Goal: Information Seeking & Learning: Compare options

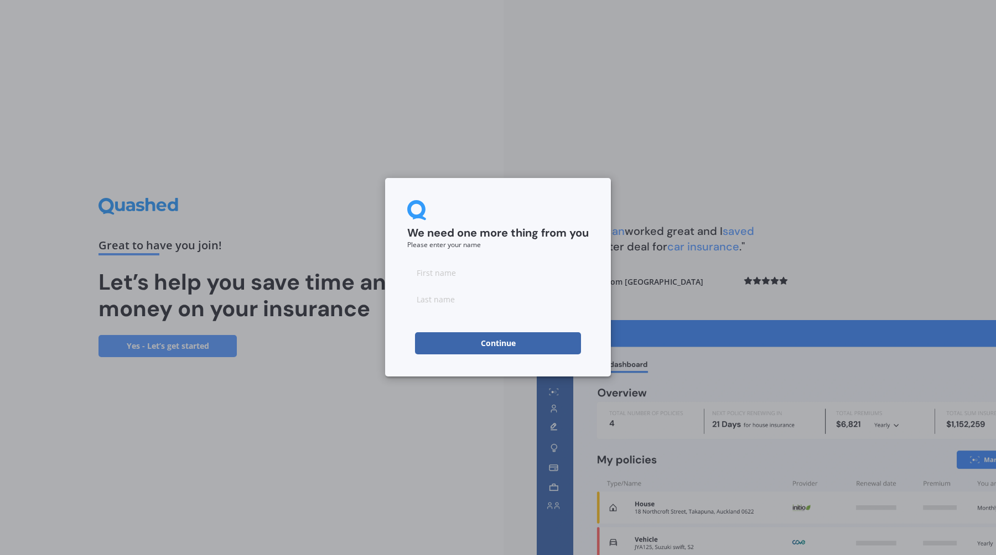
click at [472, 279] on input at bounding box center [497, 273] width 181 height 22
type input "[PERSON_NAME]"
type input "Klim"
click at [505, 344] on button "Continue" at bounding box center [498, 343] width 166 height 22
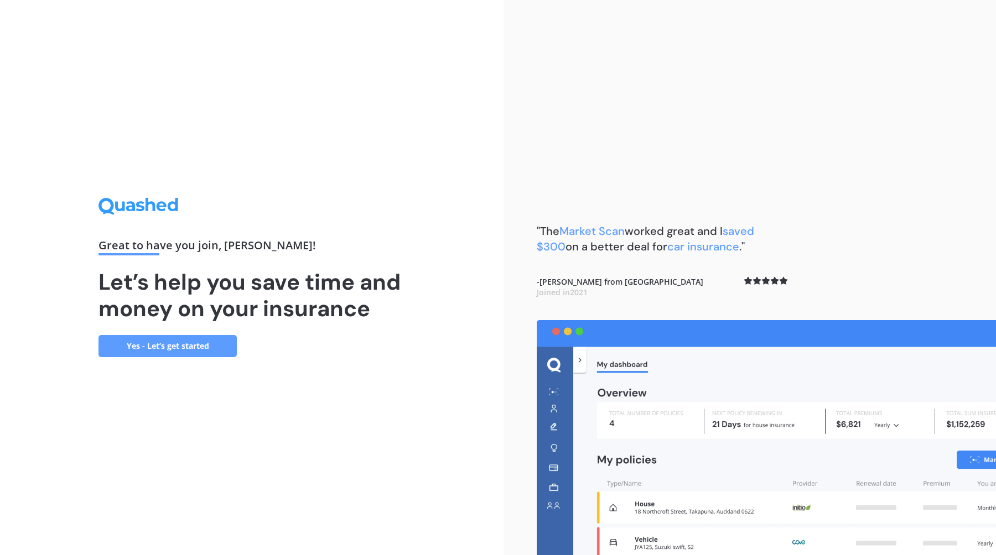
click at [180, 345] on link "Yes - Let’s get started" at bounding box center [167, 346] width 138 height 22
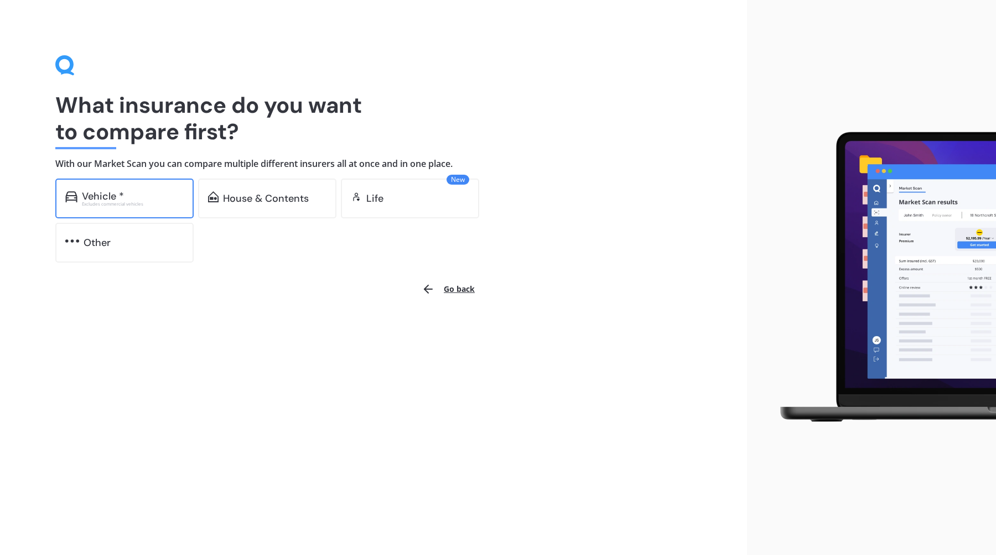
click at [123, 195] on div "Vehicle *" at bounding box center [103, 196] width 42 height 11
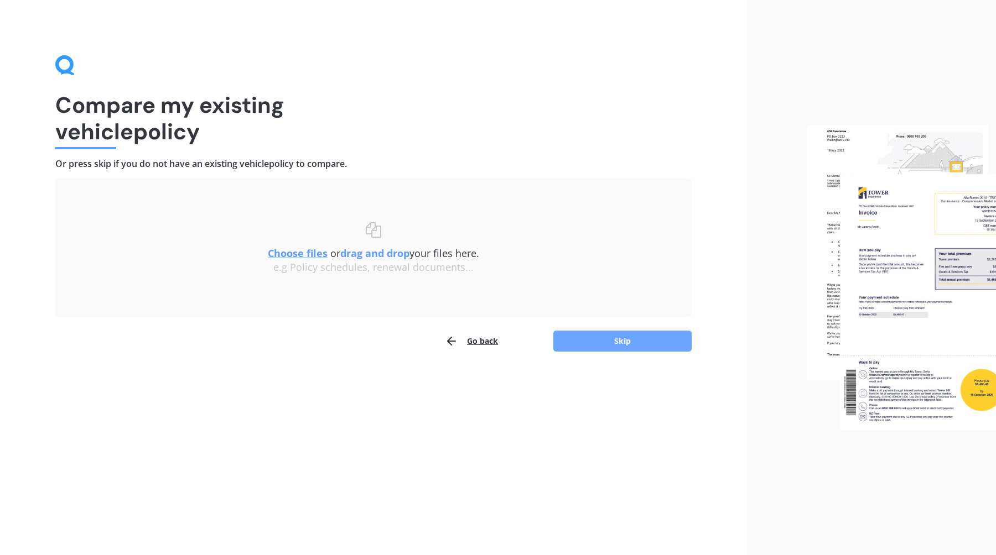
click at [616, 342] on button "Skip" at bounding box center [622, 341] width 138 height 21
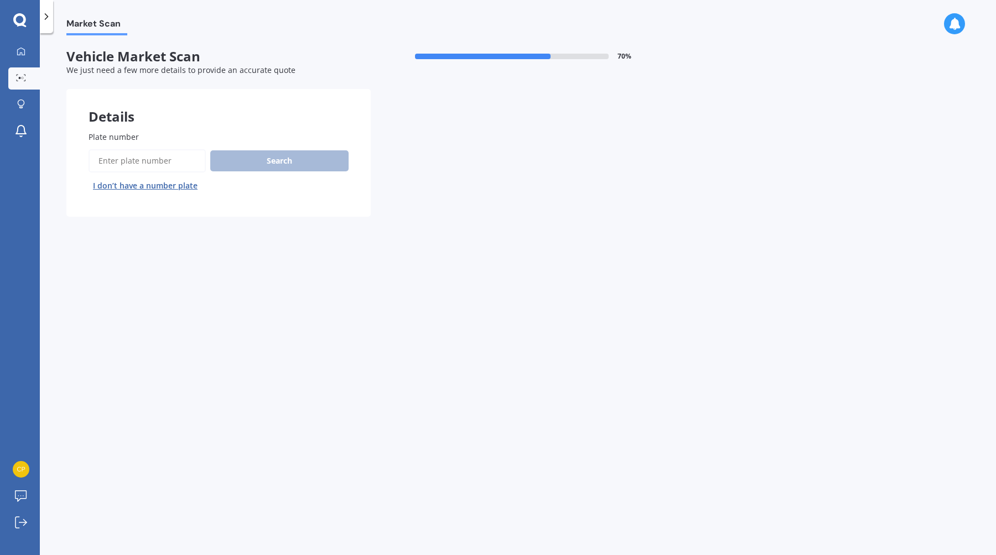
click at [181, 163] on input "Plate number" at bounding box center [146, 160] width 117 height 23
type input "PLP219"
click at [293, 162] on button "Search" at bounding box center [279, 160] width 138 height 21
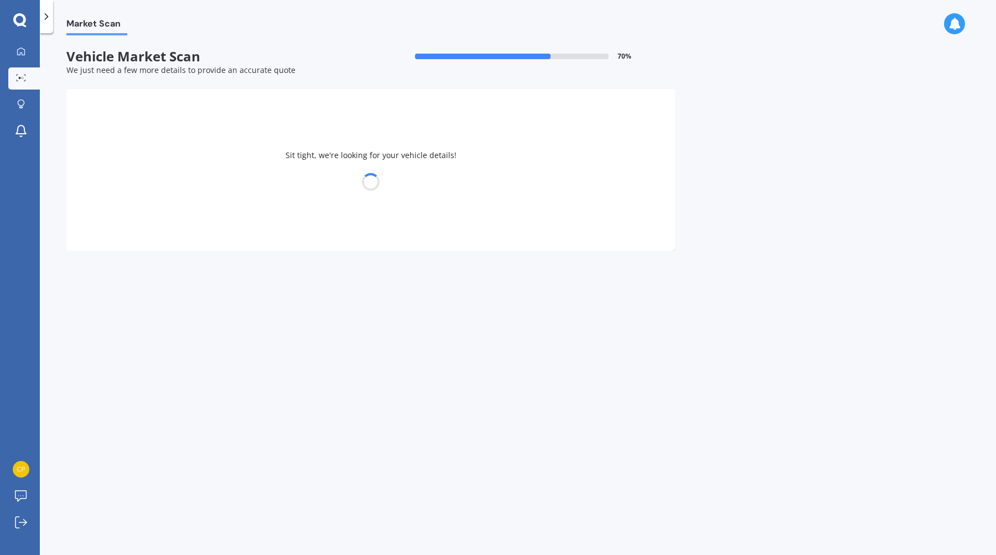
select select "TOYOTA"
select select "AQUA"
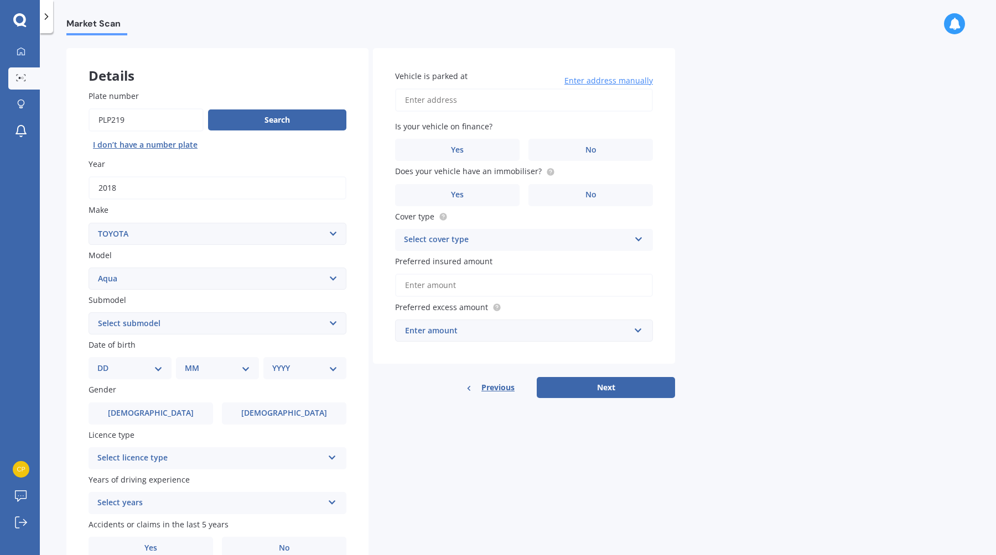
scroll to position [98, 0]
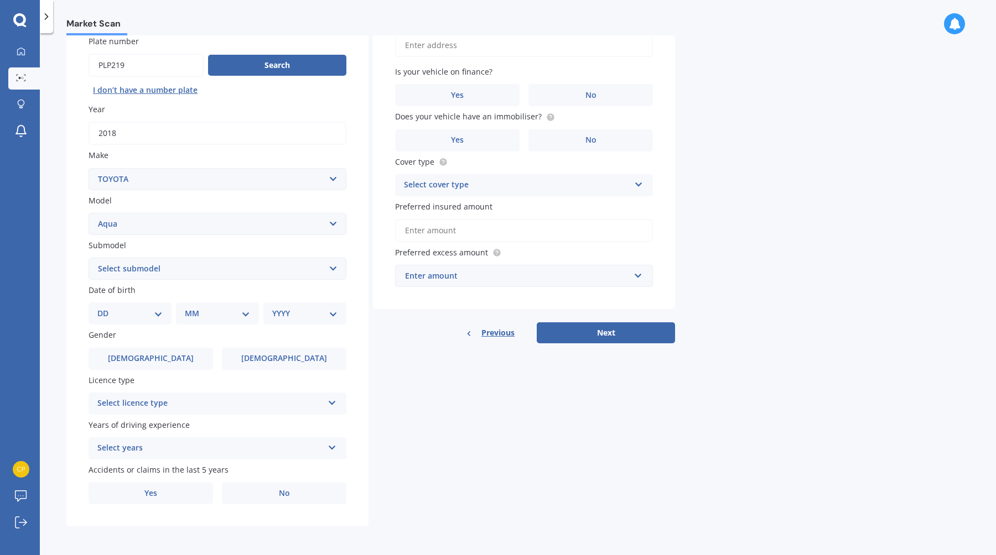
click at [163, 270] on select "Select submodel (All Other) Hatchback Hybrid" at bounding box center [217, 269] width 258 height 22
select select "HYBRID"
click at [127, 310] on select "DD 01 02 03 04 05 06 07 08 09 10 11 12 13 14 15 16 17 18 19 20 21 22 23 24 25 2…" at bounding box center [129, 314] width 65 height 12
select select "06"
click at [201, 311] on select "MM 01 02 03 04 05 06 07 08 09 10 11 12" at bounding box center [219, 314] width 61 height 12
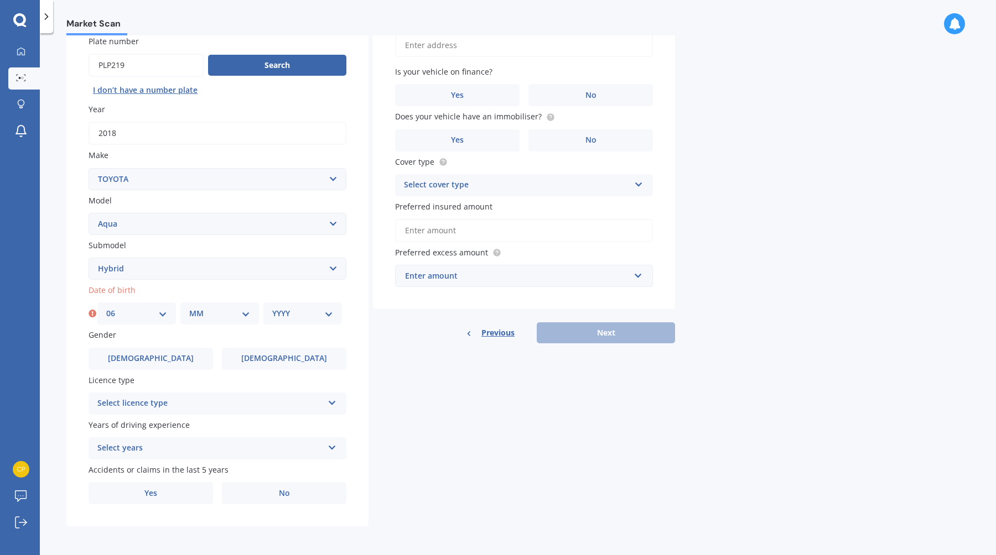
select select "01"
click at [289, 317] on select "YYYY 2025 2024 2023 2022 2021 2020 2019 2018 2017 2016 2015 2014 2013 2012 2011…" at bounding box center [302, 314] width 61 height 12
select select "1981"
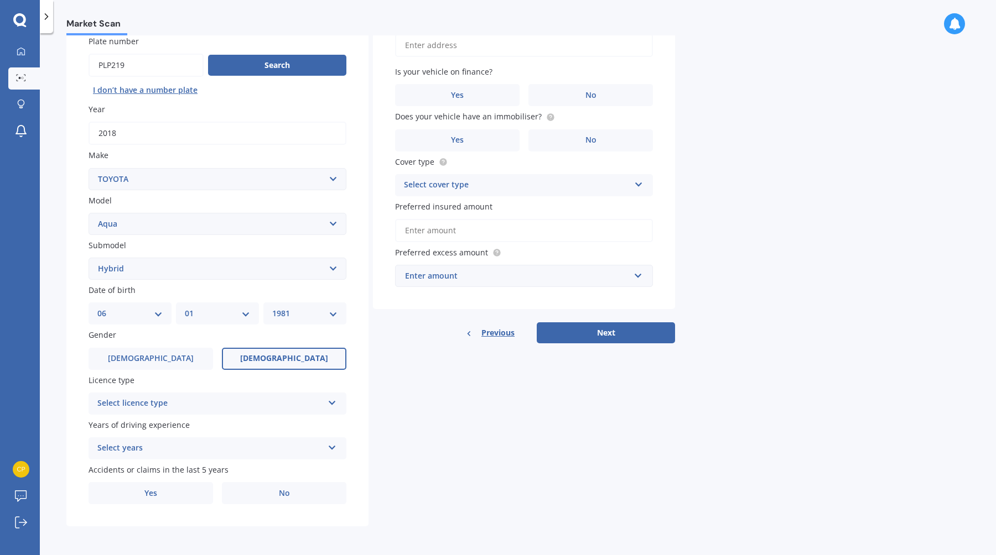
click at [269, 351] on label "[DEMOGRAPHIC_DATA]" at bounding box center [284, 359] width 124 height 22
click at [0, 0] on input "[DEMOGRAPHIC_DATA]" at bounding box center [0, 0] width 0 height 0
click at [248, 393] on div "Select licence type NZ Full NZ Restricted NZ Learners [GEOGRAPHIC_DATA] [GEOGRA…" at bounding box center [217, 404] width 258 height 22
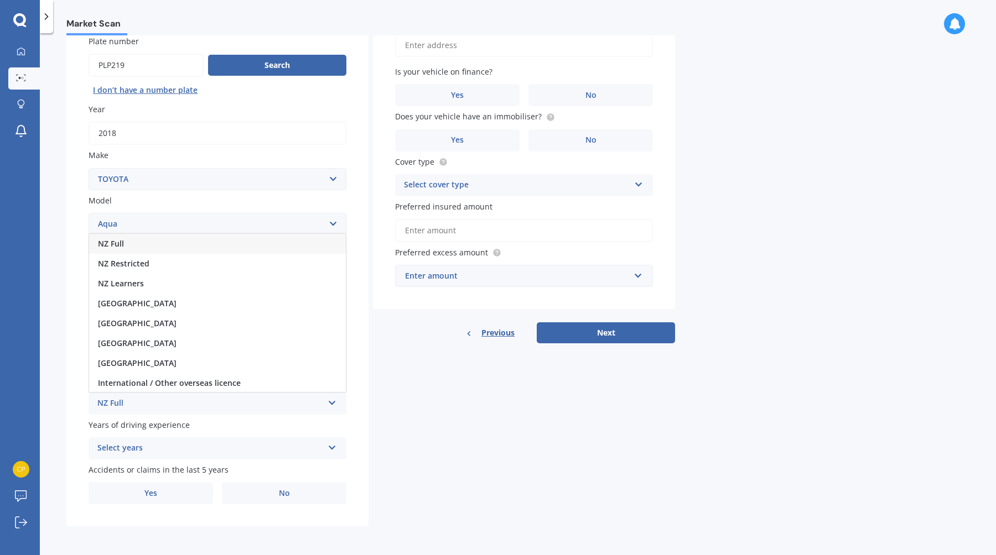
click at [215, 248] on div "NZ Full" at bounding box center [217, 244] width 257 height 20
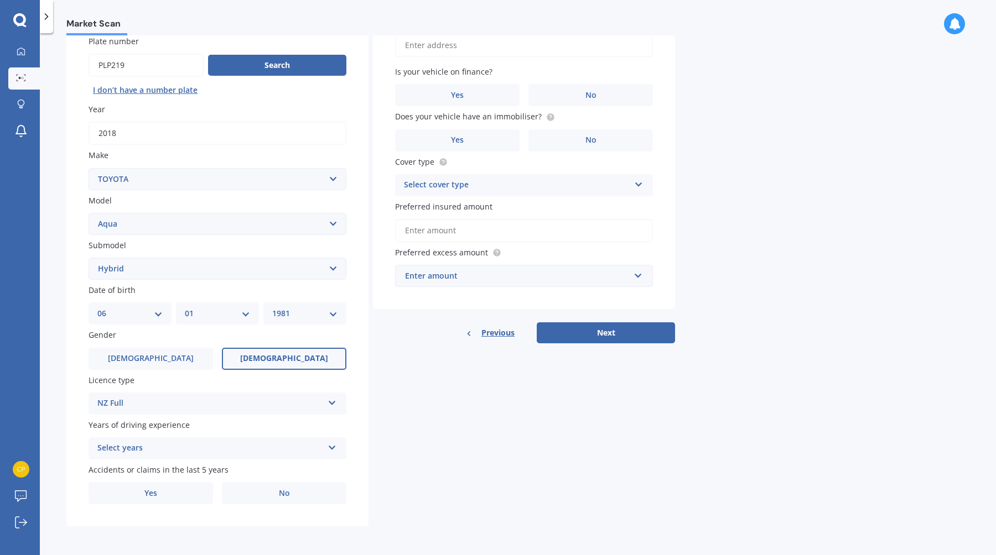
click at [177, 441] on div "Select years 5 or more years 4 years 3 years 2 years 1 year" at bounding box center [217, 448] width 258 height 22
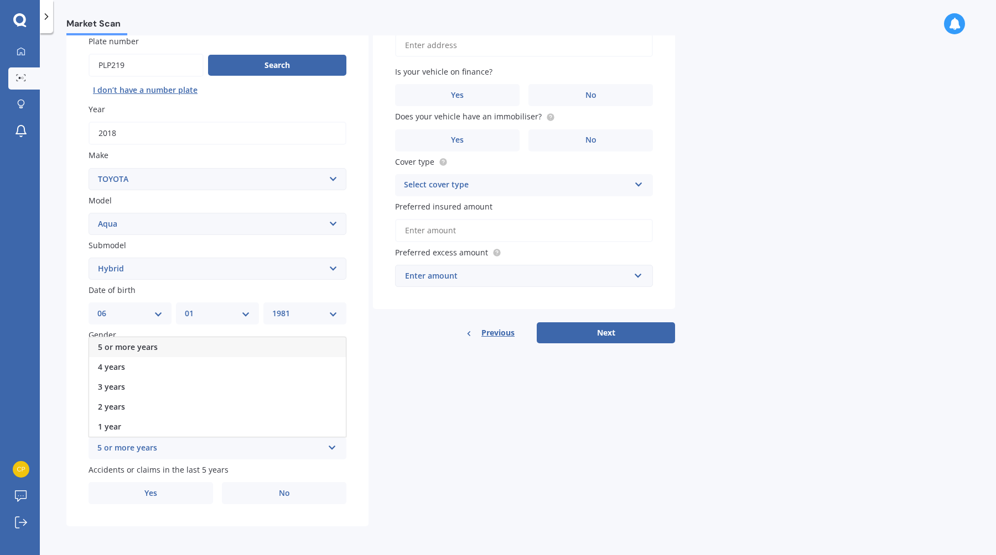
click at [156, 345] on span "5 or more years" at bounding box center [128, 347] width 60 height 11
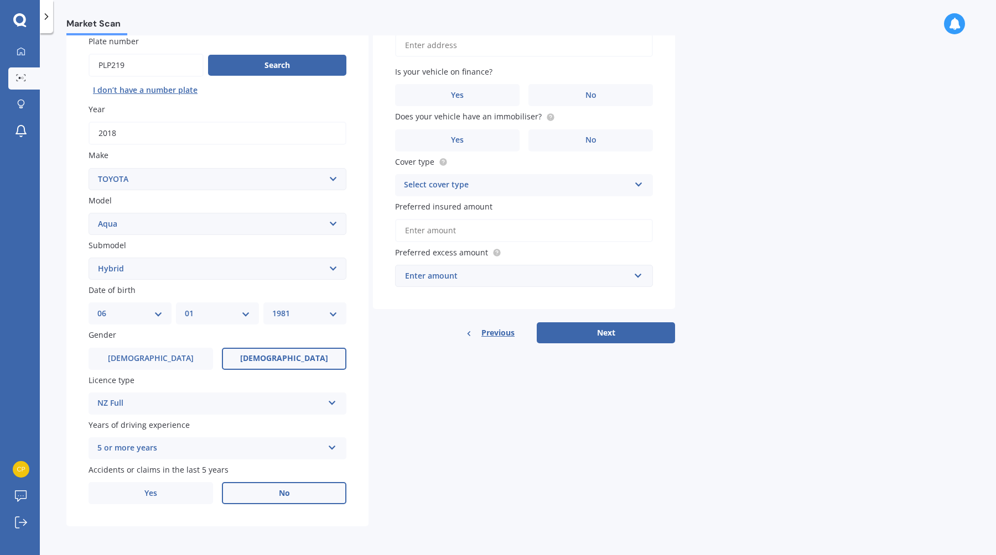
click at [243, 499] on label "No" at bounding box center [284, 493] width 124 height 22
click at [0, 0] on input "No" at bounding box center [0, 0] width 0 height 0
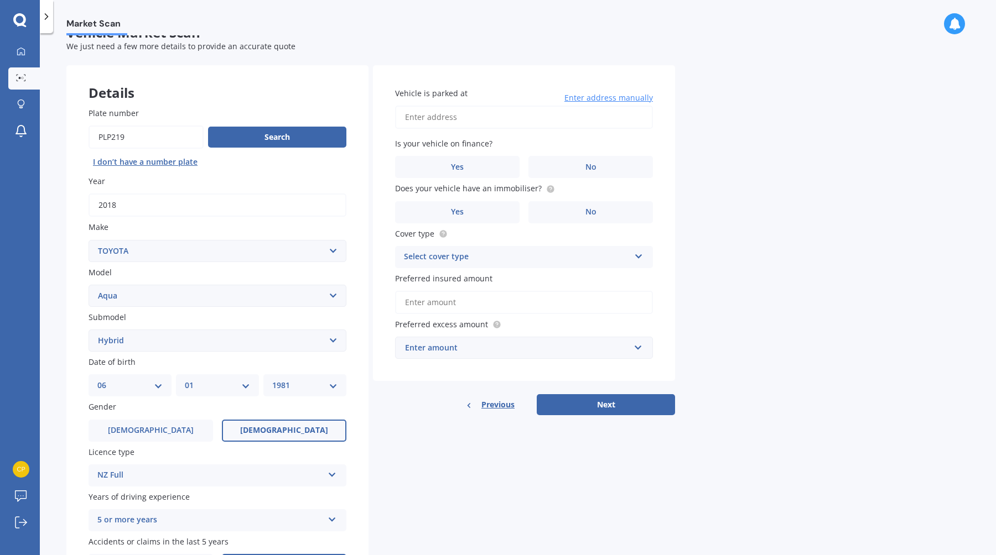
scroll to position [2, 0]
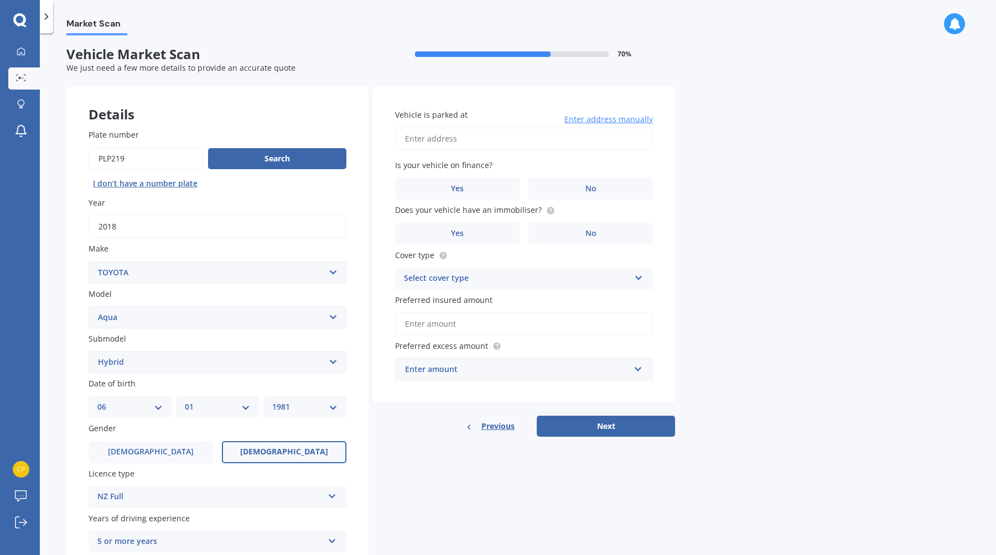
click at [499, 147] on input "Vehicle is parked at" at bounding box center [524, 138] width 258 height 23
type input "[STREET_ADDRESS][PERSON_NAME]"
click at [572, 196] on label "No" at bounding box center [590, 189] width 124 height 22
click at [0, 0] on input "No" at bounding box center [0, 0] width 0 height 0
click at [590, 236] on span "No" at bounding box center [590, 233] width 11 height 9
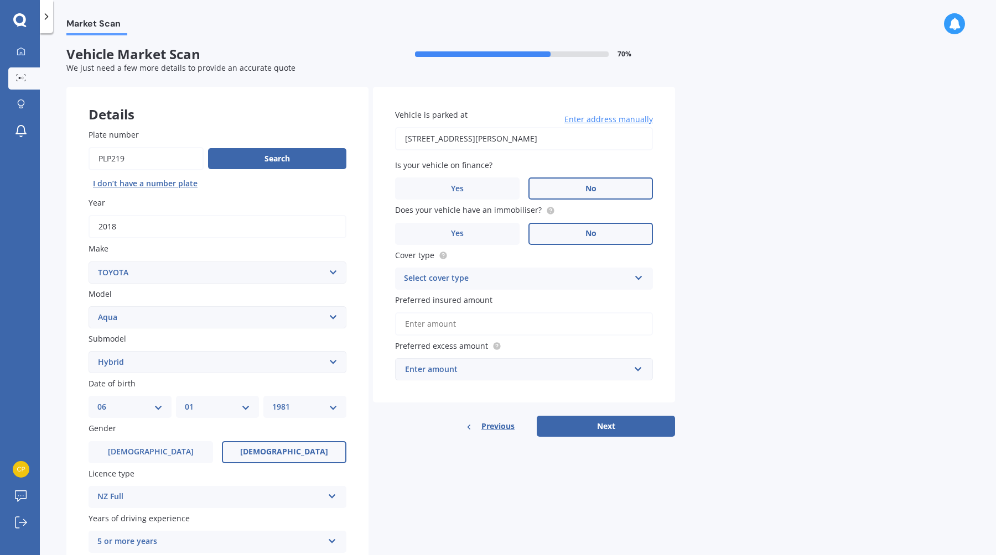
click at [0, 0] on input "No" at bounding box center [0, 0] width 0 height 0
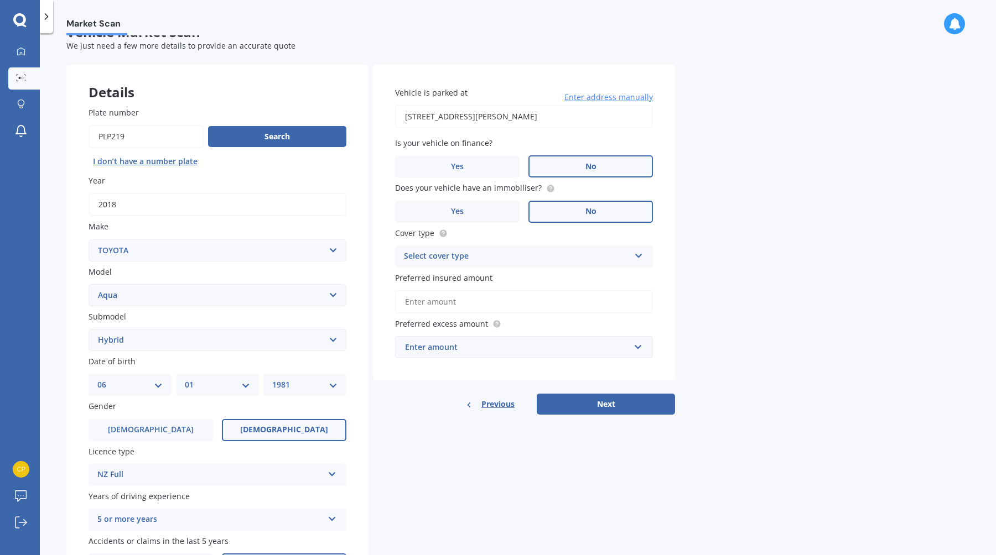
scroll to position [32, 0]
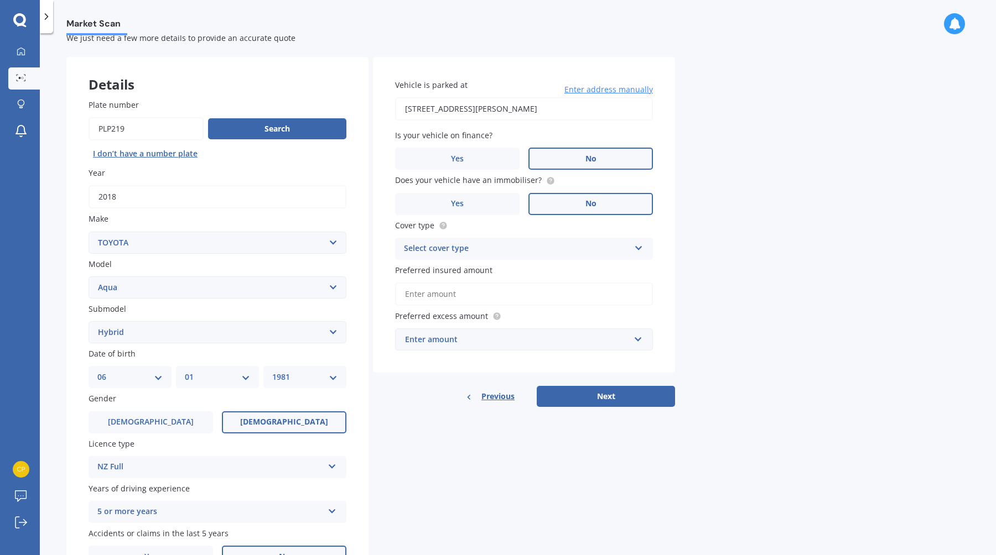
click at [571, 244] on div "Select cover type" at bounding box center [517, 248] width 226 height 13
click at [554, 273] on div "Comprehensive" at bounding box center [523, 271] width 257 height 20
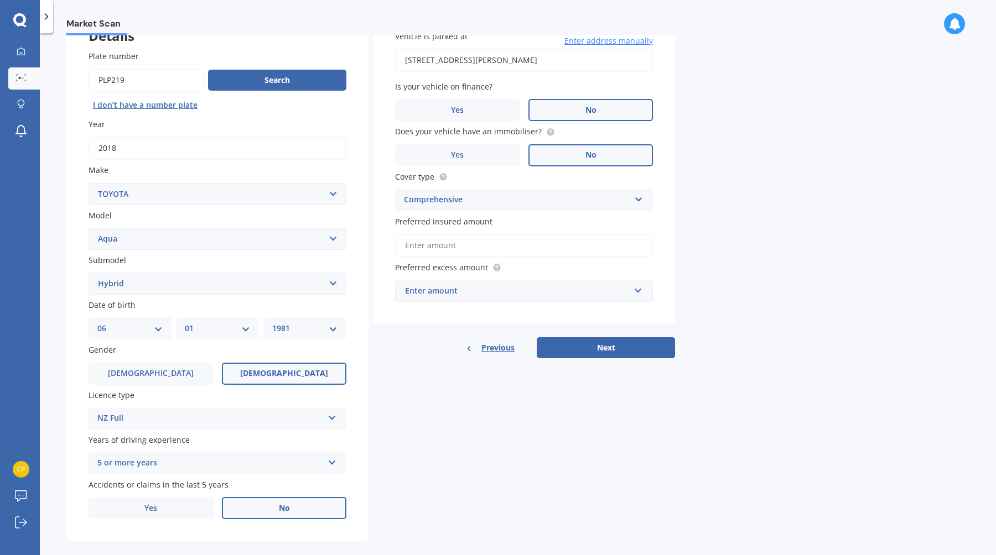
scroll to position [88, 0]
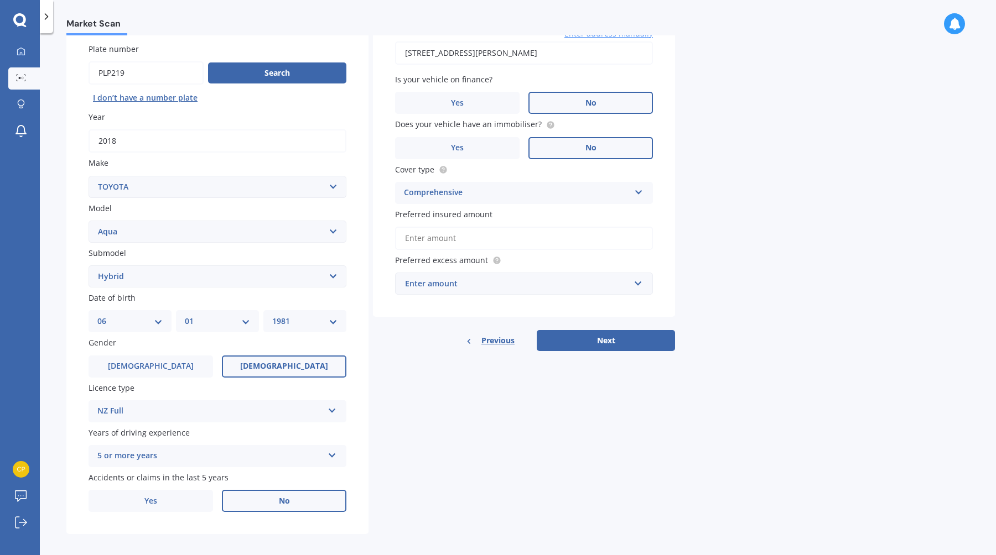
click at [467, 288] on div "Enter amount" at bounding box center [517, 284] width 225 height 12
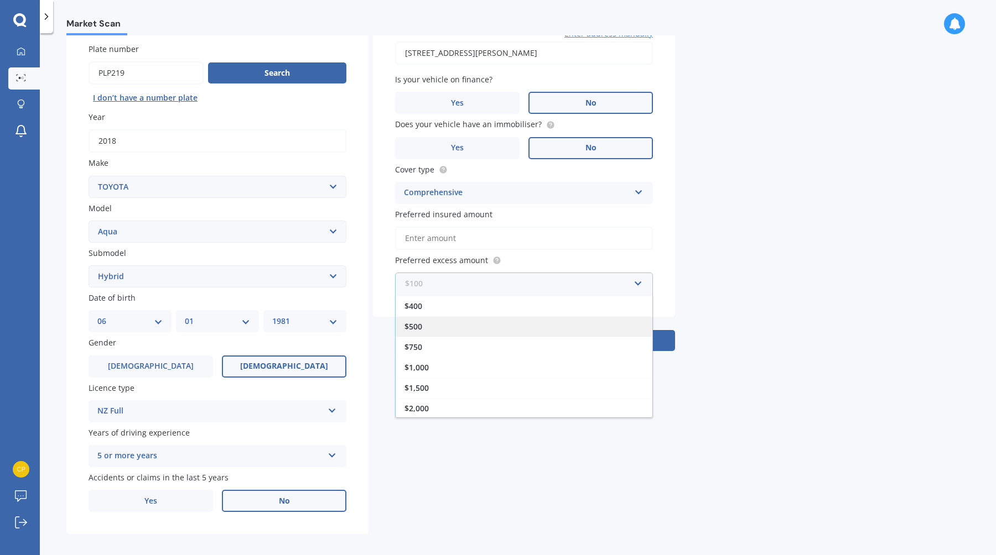
scroll to position [19, 0]
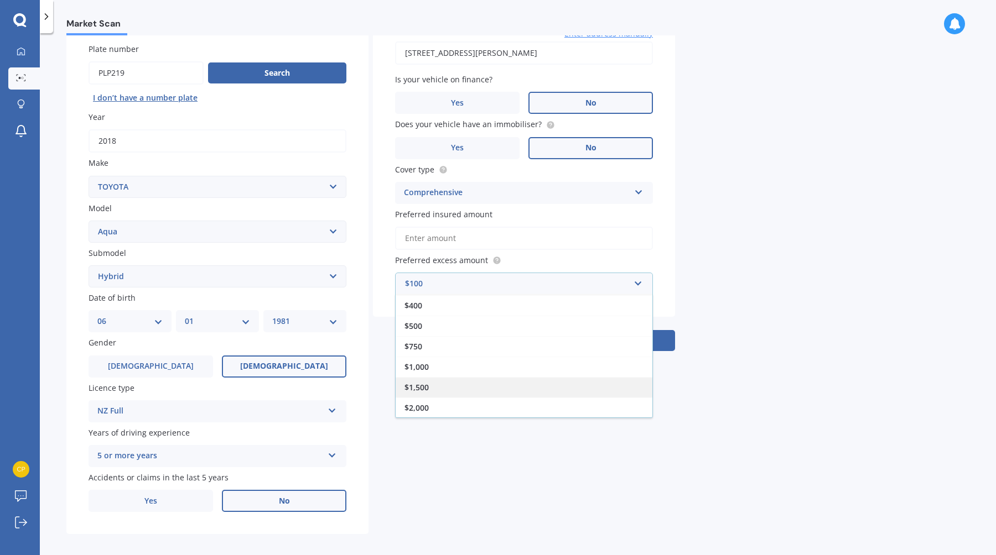
click at [455, 383] on div "$1,500" at bounding box center [523, 387] width 257 height 20
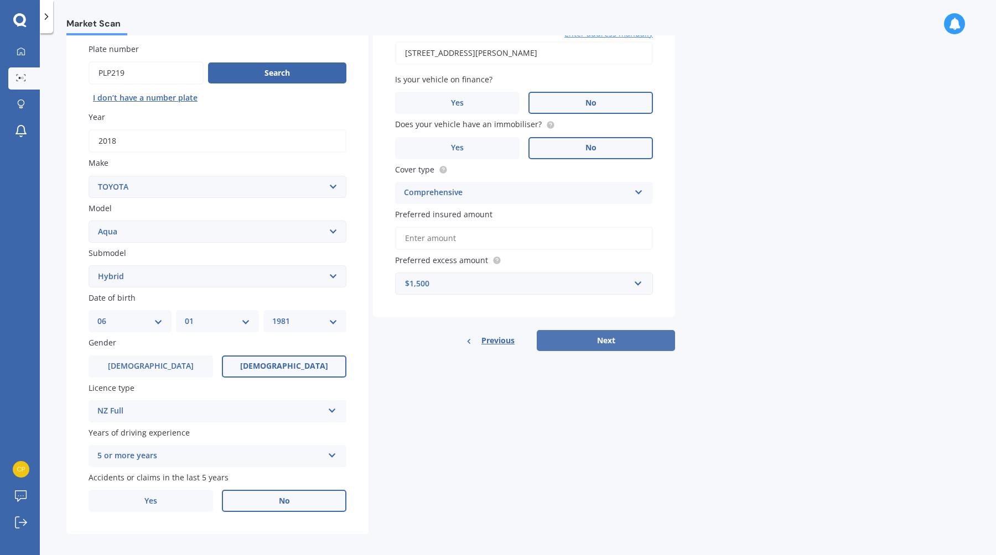
click at [608, 340] on button "Next" at bounding box center [605, 340] width 138 height 21
click at [480, 238] on input "Preferred insured amount" at bounding box center [524, 238] width 258 height 23
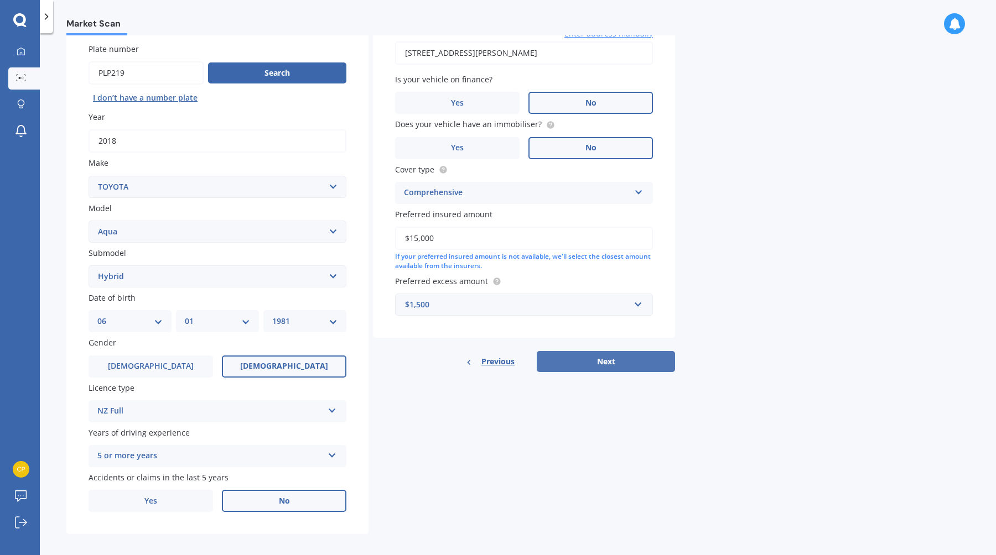
type input "$15,000"
click at [603, 365] on button "Next" at bounding box center [605, 361] width 138 height 21
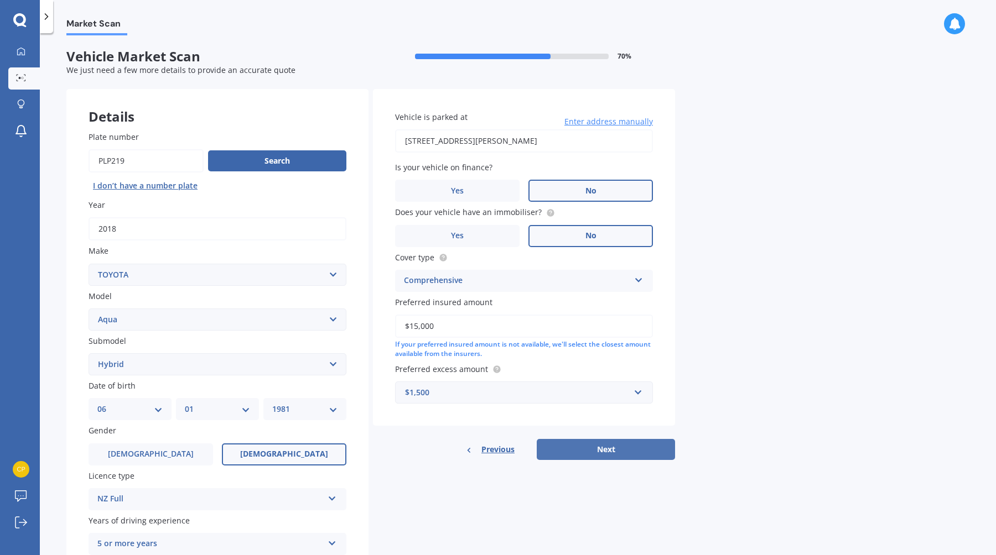
select select "06"
select select "01"
select select "1981"
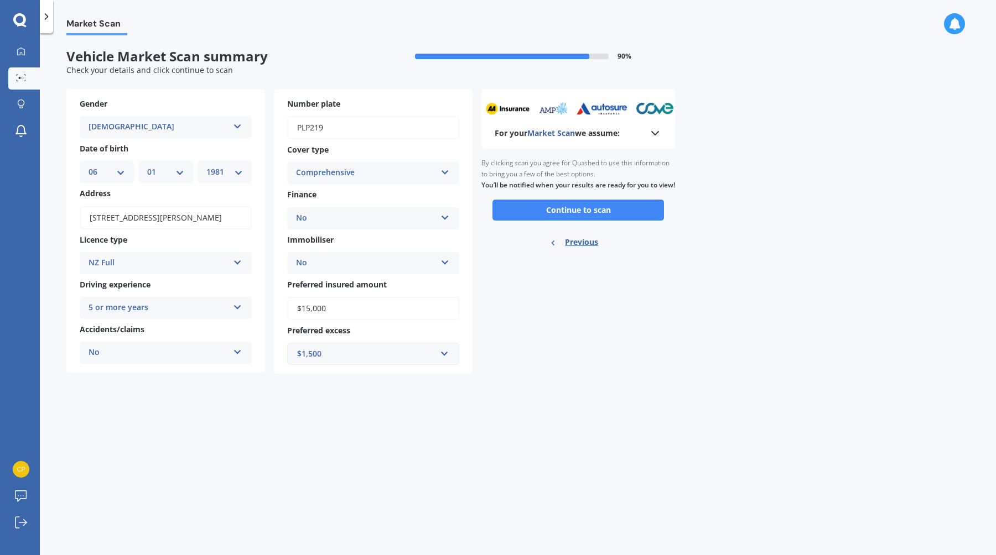
click at [650, 372] on div "For your Market Scan we assume: Ready to go By clicking scan you agree for Quas…" at bounding box center [578, 231] width 194 height 285
click at [596, 221] on button "Continue to scan" at bounding box center [577, 210] width 171 height 21
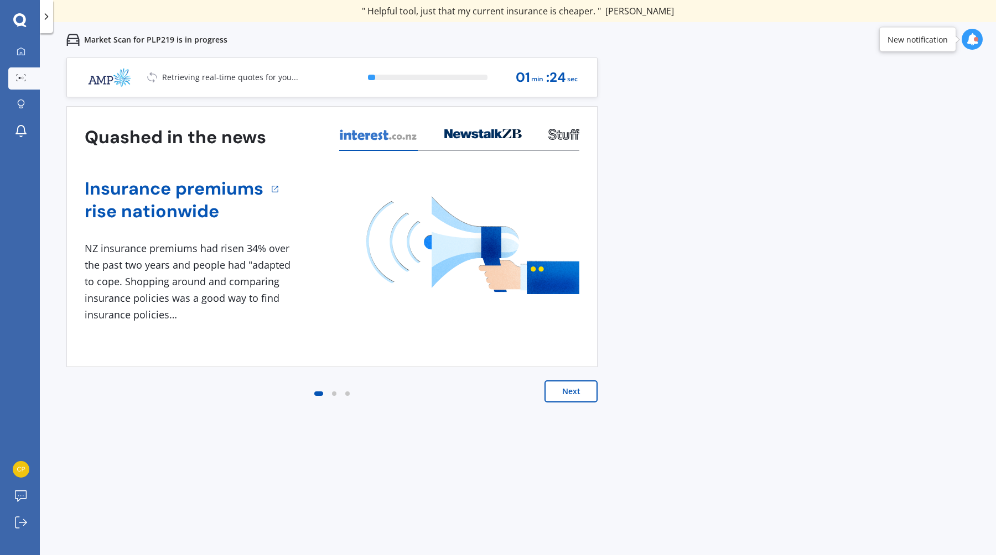
click at [567, 393] on button "Next" at bounding box center [570, 392] width 53 height 22
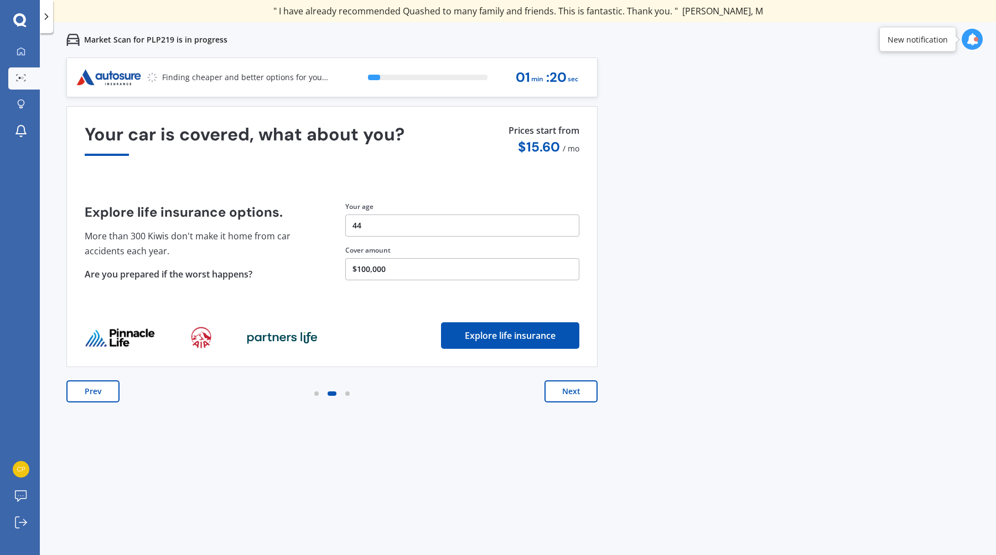
click at [567, 393] on button "Next" at bounding box center [570, 392] width 53 height 22
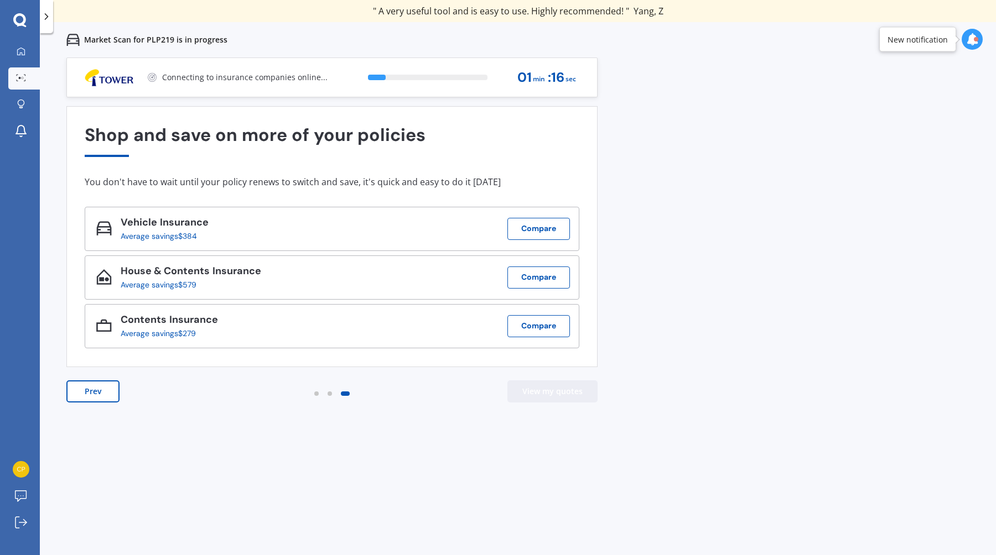
click at [567, 393] on button "View my quotes" at bounding box center [552, 392] width 90 height 22
click at [19, 82] on div at bounding box center [21, 78] width 17 height 8
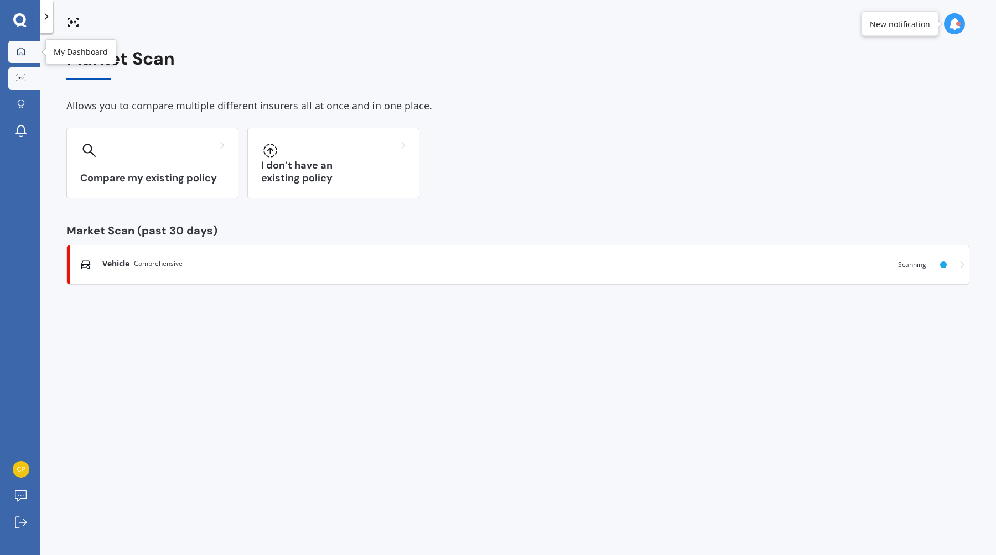
click at [22, 53] on icon at bounding box center [21, 51] width 8 height 8
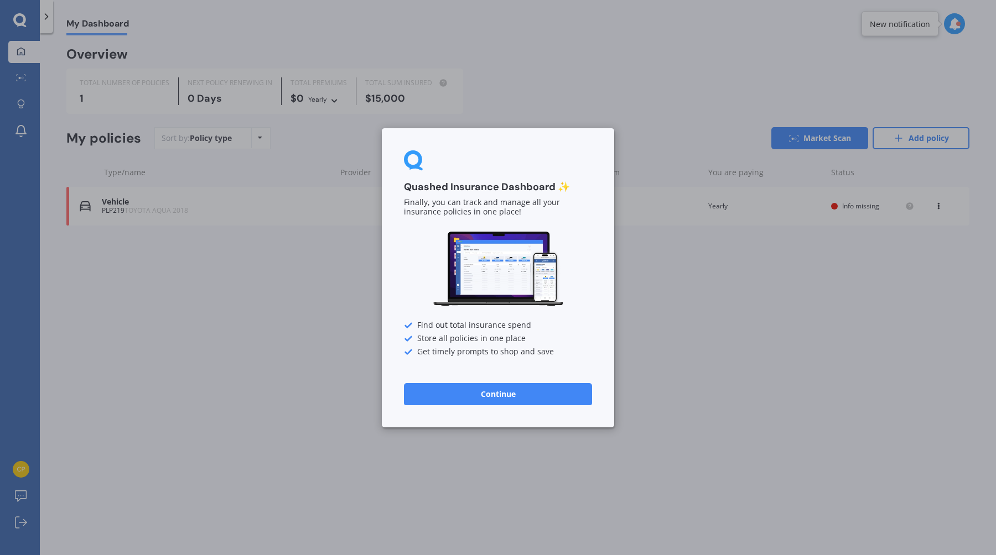
click at [529, 398] on button "Continue" at bounding box center [498, 394] width 188 height 22
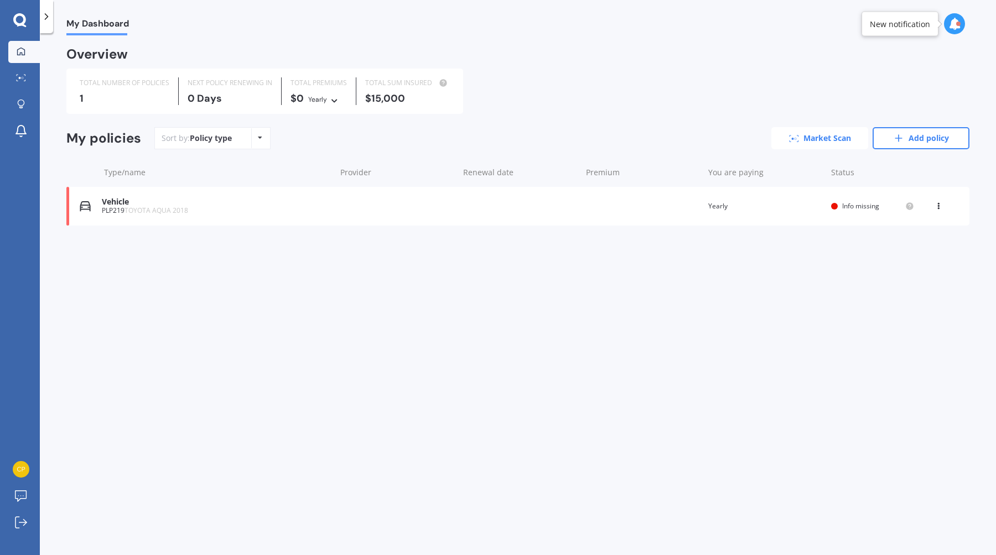
click at [823, 143] on link "Market Scan" at bounding box center [819, 138] width 97 height 22
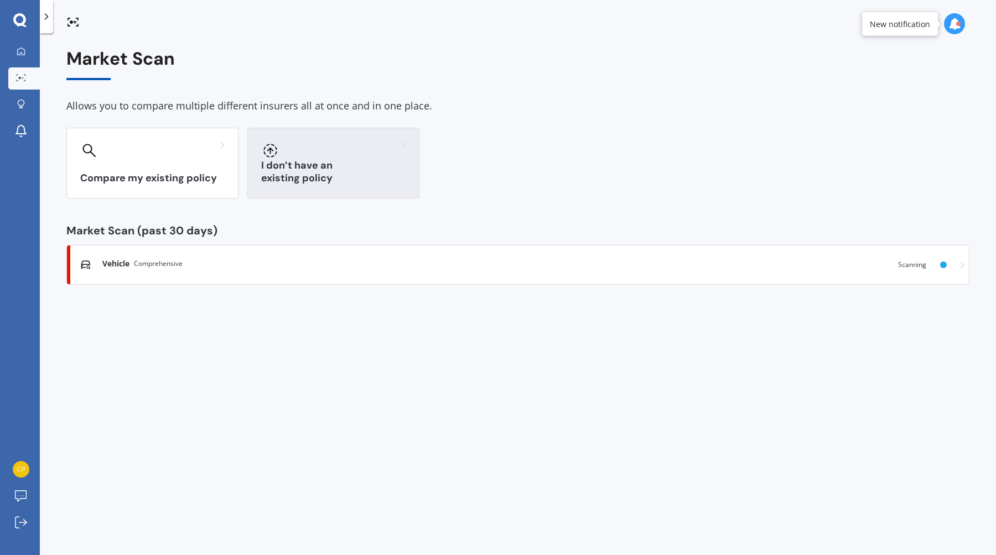
click at [320, 154] on div at bounding box center [333, 151] width 144 height 18
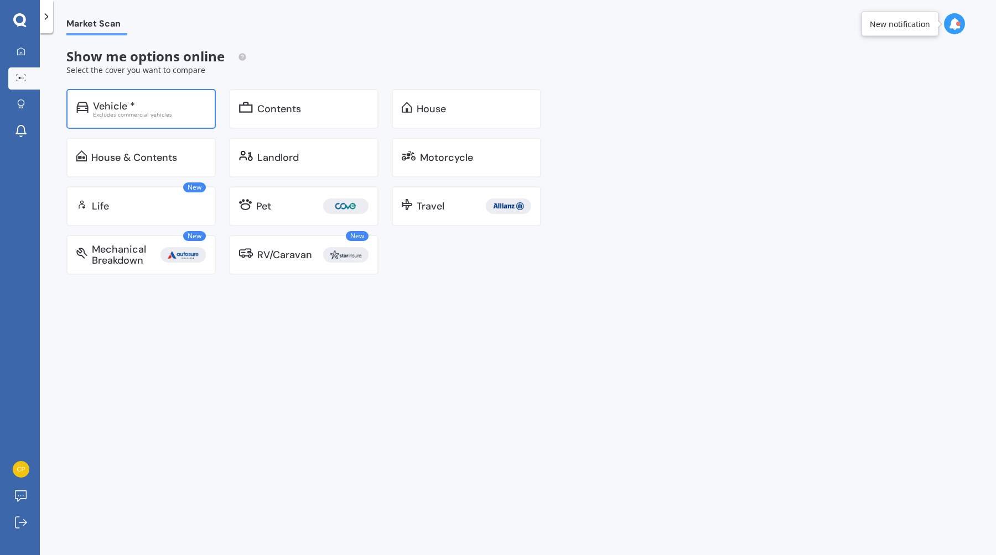
click at [154, 106] on div "Vehicle *" at bounding box center [149, 106] width 113 height 11
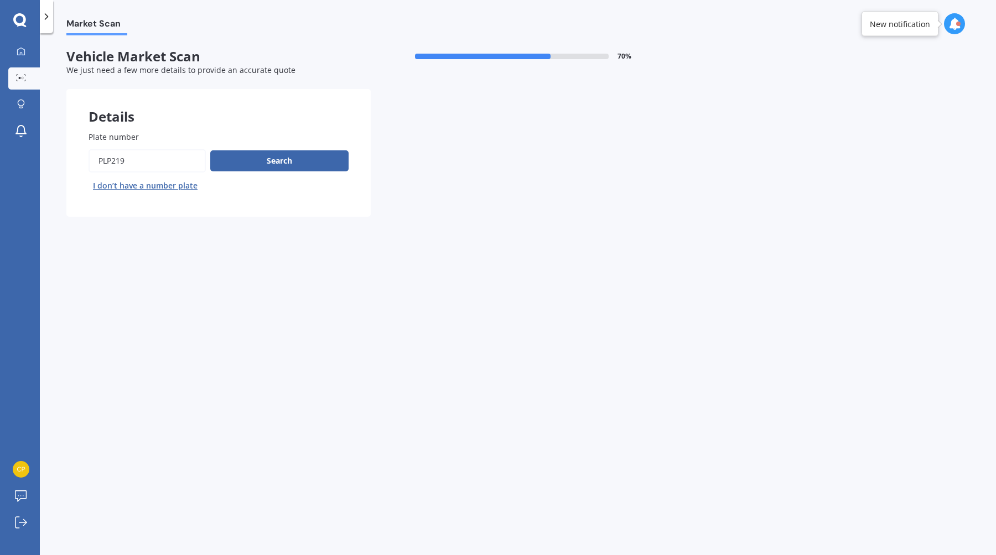
drag, startPoint x: 148, startPoint y: 161, endPoint x: 44, endPoint y: 128, distance: 109.0
click at [45, 129] on div "Market Scan Vehicle Market Scan 70 % We just need a few more details to provide…" at bounding box center [518, 296] width 956 height 522
type input "LJF152"
click at [20, 79] on icon at bounding box center [21, 77] width 10 height 7
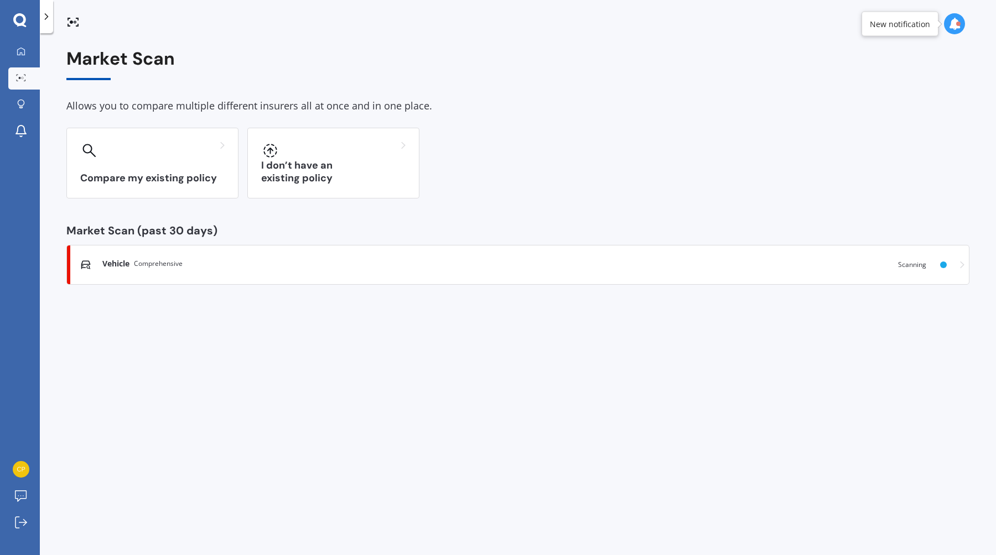
click at [231, 255] on link "Vehicle Comprehensive Scanning" at bounding box center [517, 265] width 903 height 40
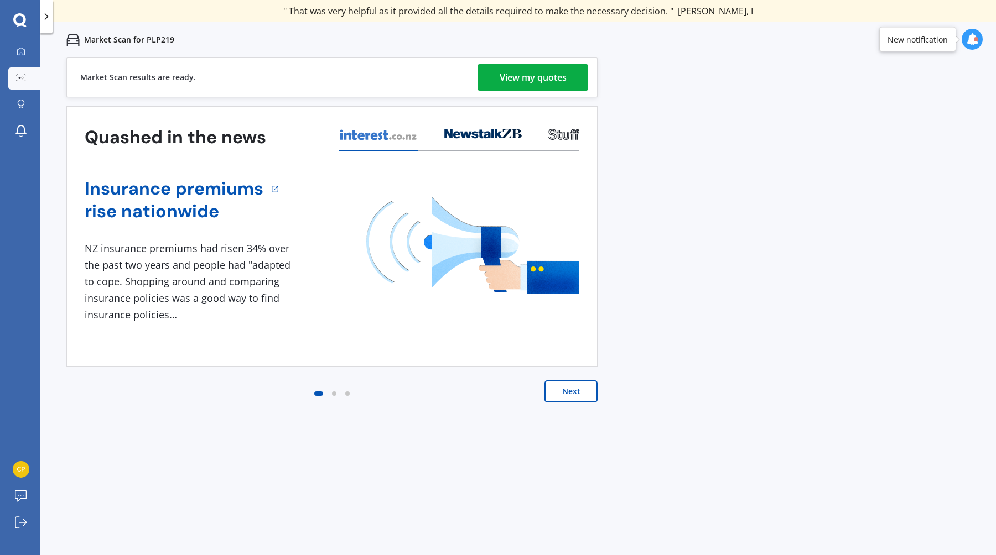
click at [528, 87] on div "View my quotes" at bounding box center [532, 77] width 67 height 27
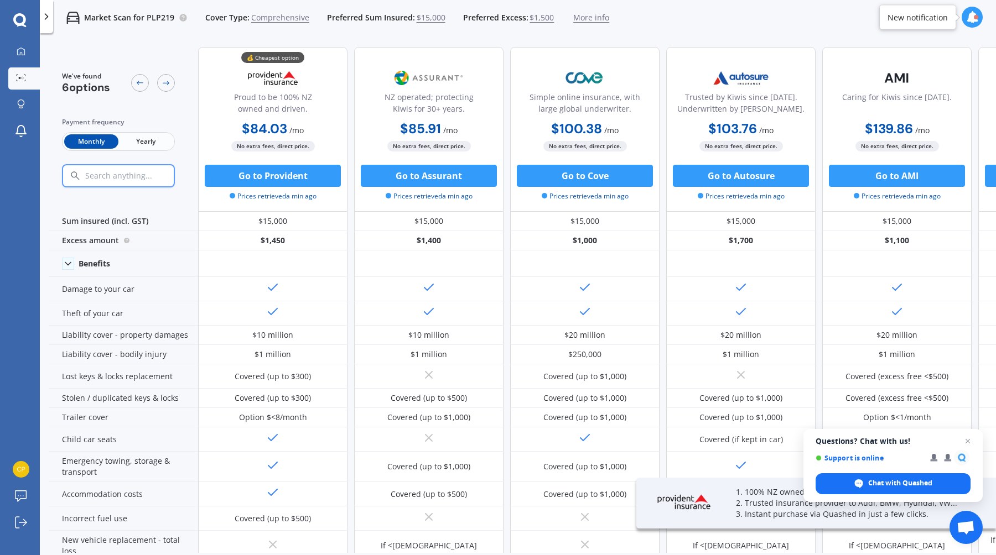
click at [149, 146] on span "Yearly" at bounding box center [145, 141] width 54 height 14
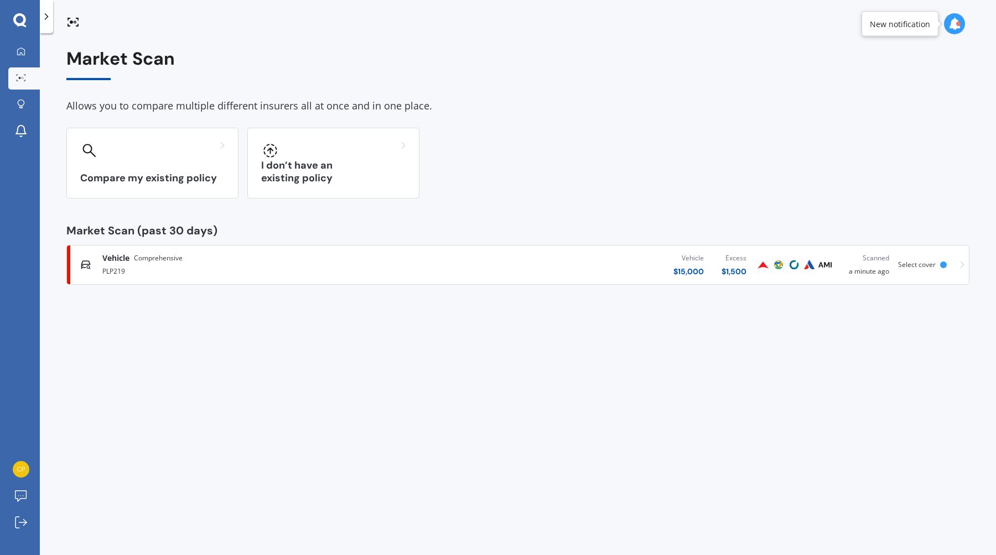
click at [414, 251] on div "Vehicle Comprehensive PLP219 Vehicle $ 15,000 Excess $ 1,500 Scanned a minute a…" at bounding box center [517, 264] width 893 height 33
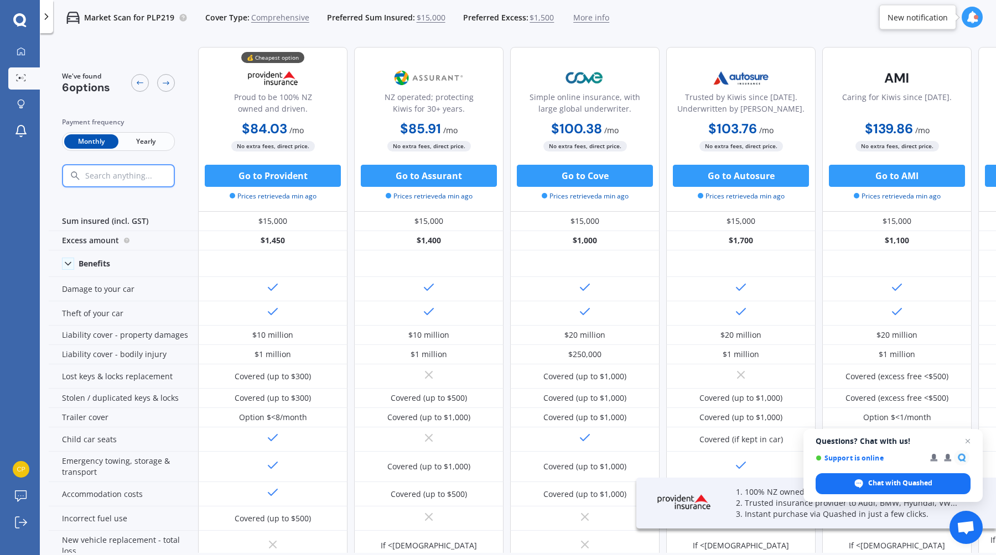
click at [160, 143] on span "Yearly" at bounding box center [145, 141] width 54 height 14
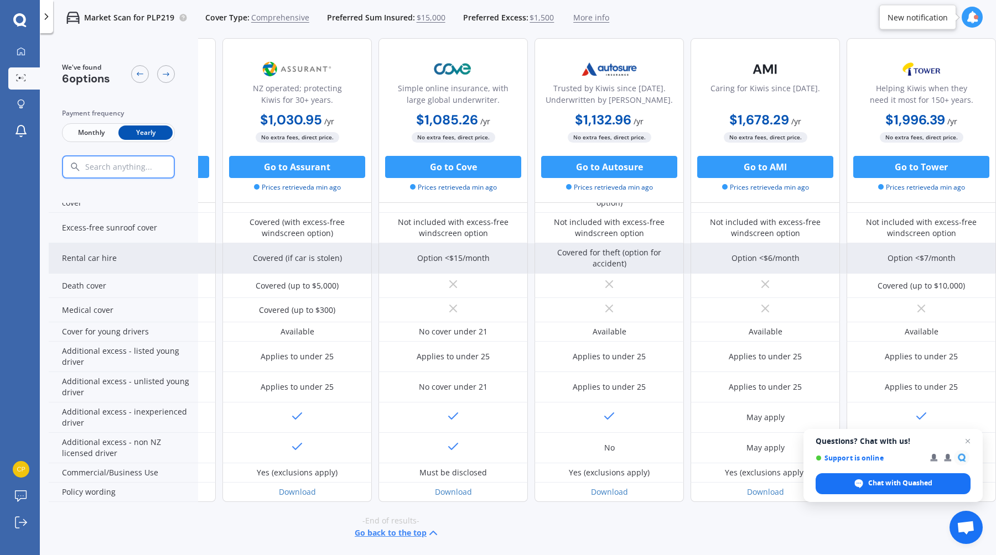
scroll to position [434, 0]
